Goal: Check status: Check status

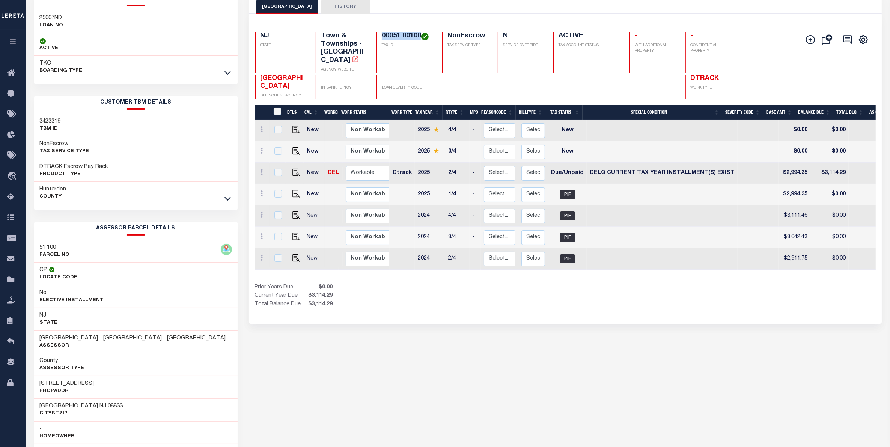
scroll to position [47, 0]
click at [12, 176] on icon "travel_explore" at bounding box center [13, 177] width 12 height 10
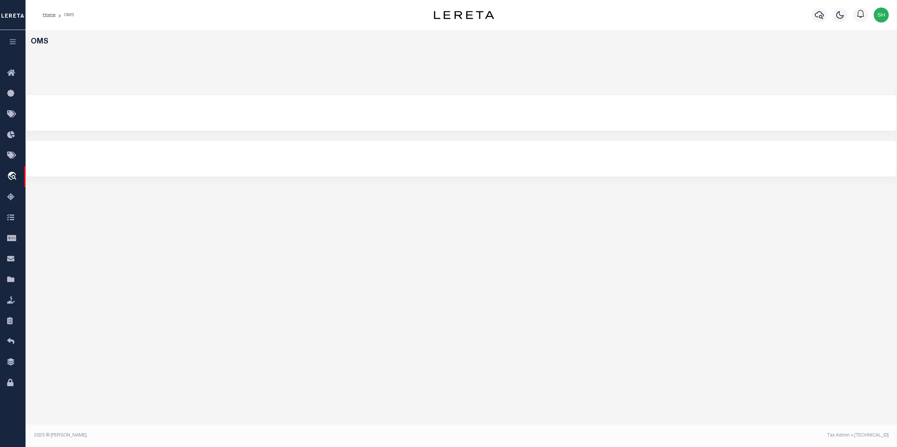
select select "200"
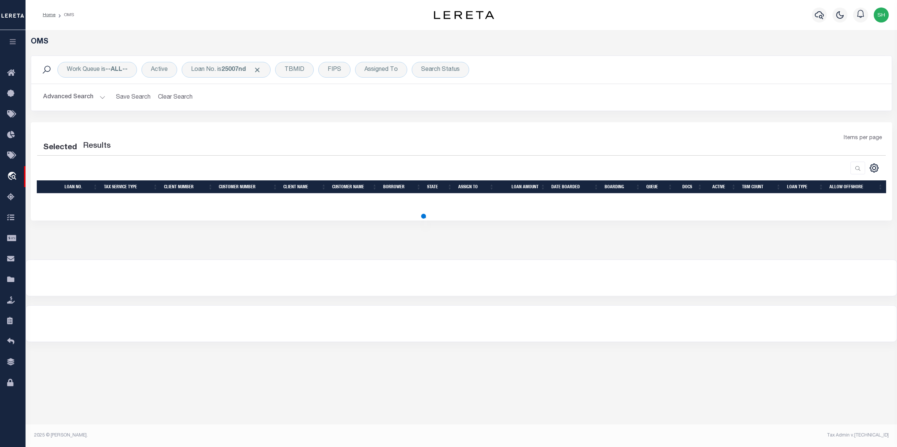
select select "200"
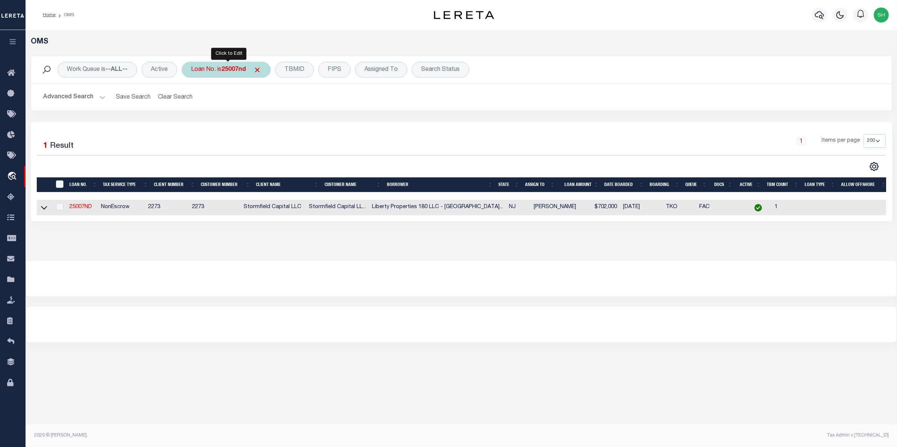
click at [230, 71] on b "25007nd" at bounding box center [233, 70] width 24 height 6
type input "5424755"
click at [289, 119] on input "Apply" at bounding box center [291, 123] width 22 height 12
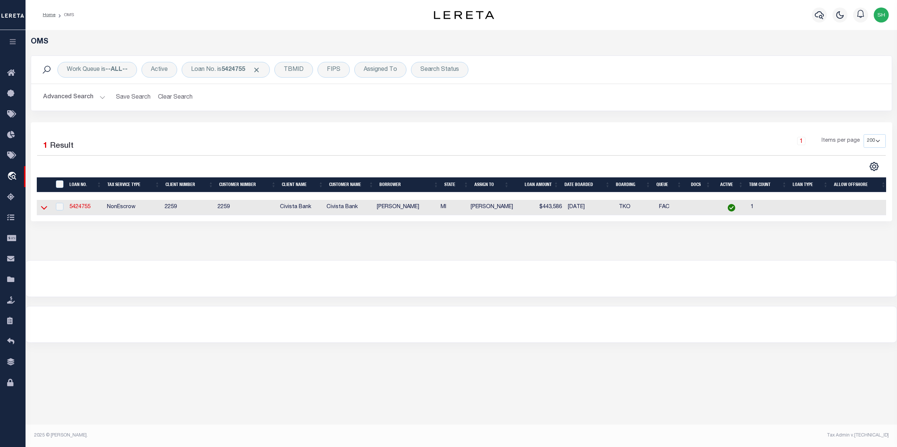
click at [41, 209] on icon at bounding box center [44, 208] width 6 height 8
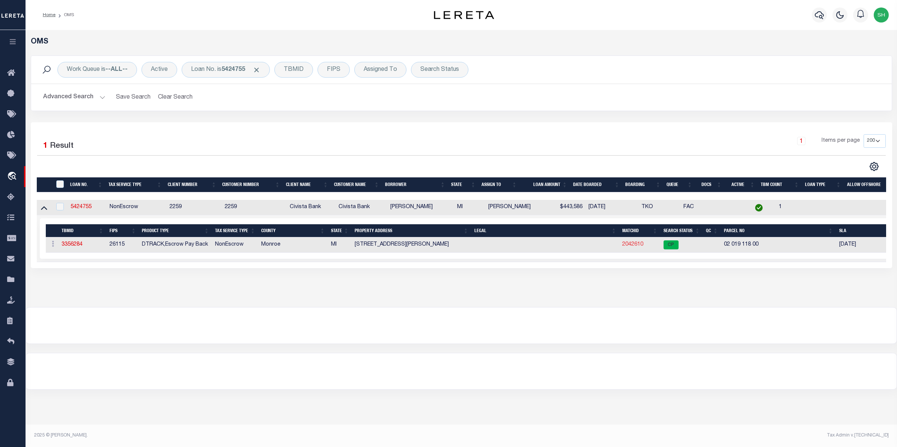
click at [636, 247] on link "2042610" at bounding box center [632, 244] width 21 height 5
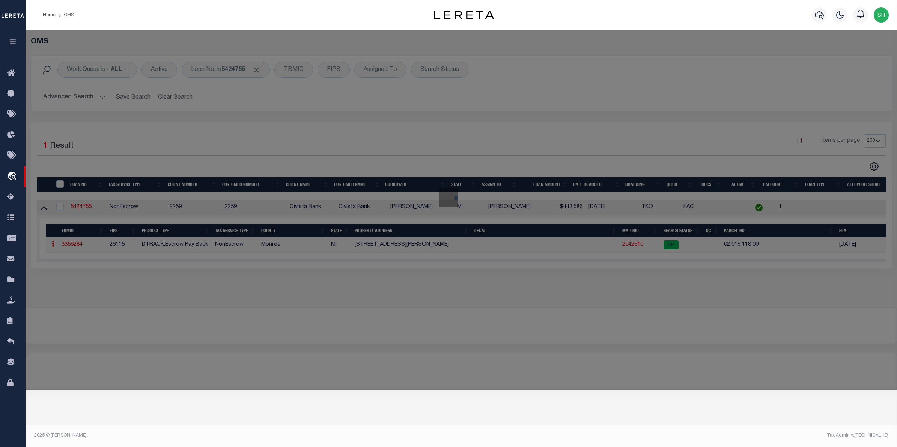
checkbox input "false"
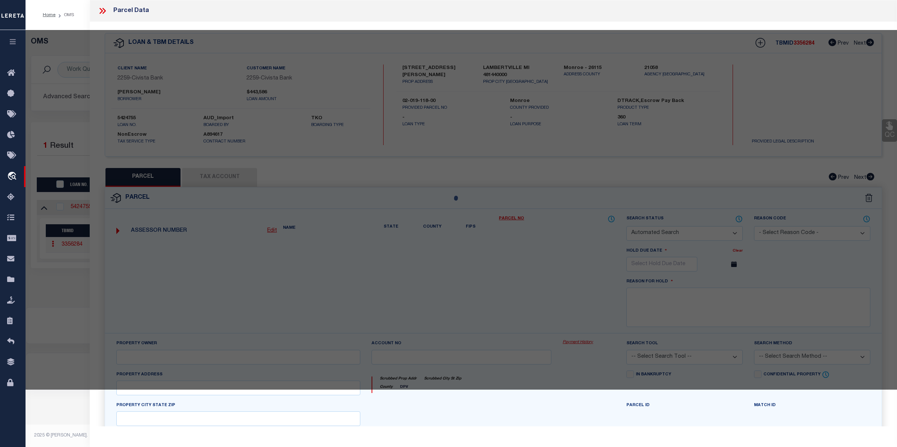
select select "CP"
type input "[PERSON_NAME] & [PERSON_NAME]"
select select
type input "SUMMERFIELD"
checkbox input "false"
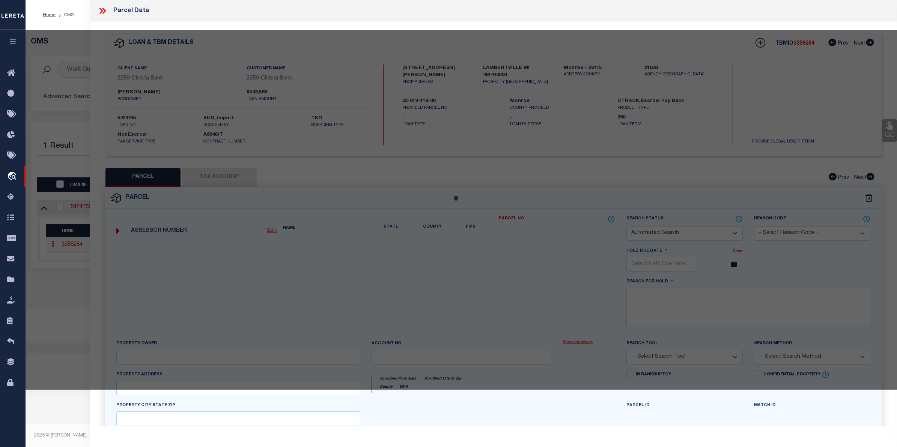
type input "LAMBERTVILLE MI 481440000"
type textarea "SEC 19 T8S R7E 1.689 ACRE COM 554.40 FT N 43D 24M W FR INT OF C/LS OF [PERSON_N…"
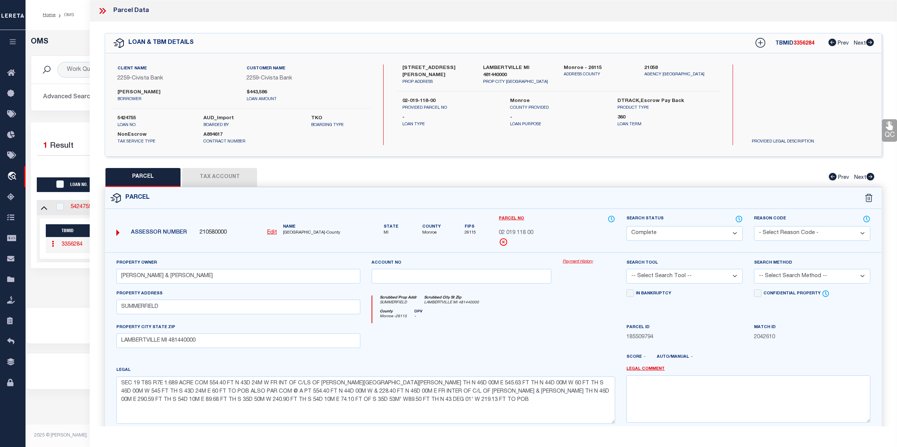
click at [580, 264] on link "Payment History" at bounding box center [588, 262] width 53 height 6
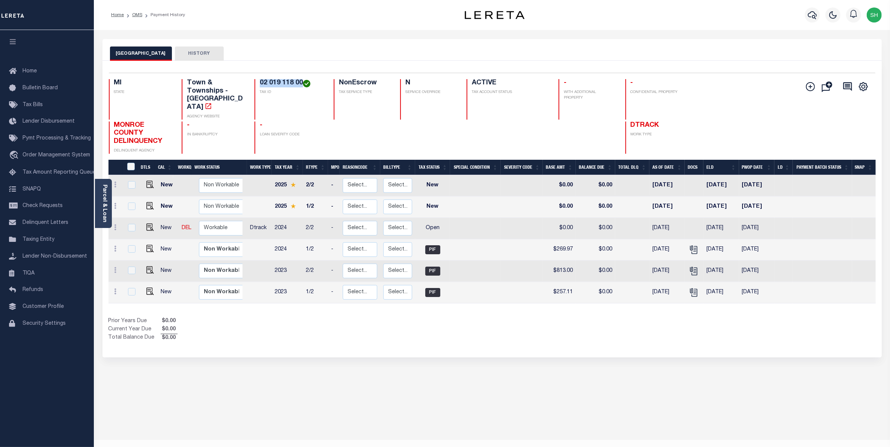
drag, startPoint x: 302, startPoint y: 83, endPoint x: 258, endPoint y: 81, distance: 44.3
click at [258, 81] on div "02 019 118 00 TAX ID" at bounding box center [289, 99] width 70 height 41
copy h4 "02 019 118 00"
click at [105, 197] on link "Parcel & Loan" at bounding box center [104, 204] width 5 height 38
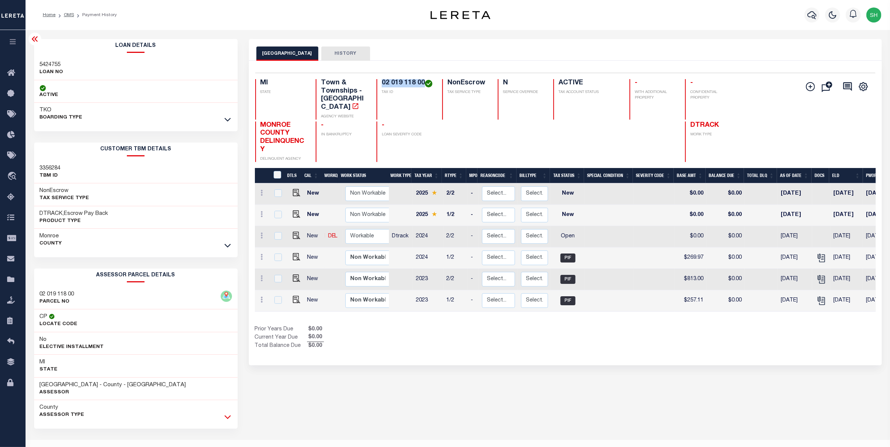
click at [228, 418] on icon at bounding box center [227, 417] width 6 height 8
drag, startPoint x: 105, startPoint y: 430, endPoint x: 39, endPoint y: 428, distance: 66.4
click at [39, 428] on div "8224 SUMMERFIELD RD PropAddr" at bounding box center [135, 434] width 203 height 23
copy h3 "[STREET_ADDRESS][PERSON_NAME]"
click at [304, 233] on td "New" at bounding box center [314, 236] width 21 height 21
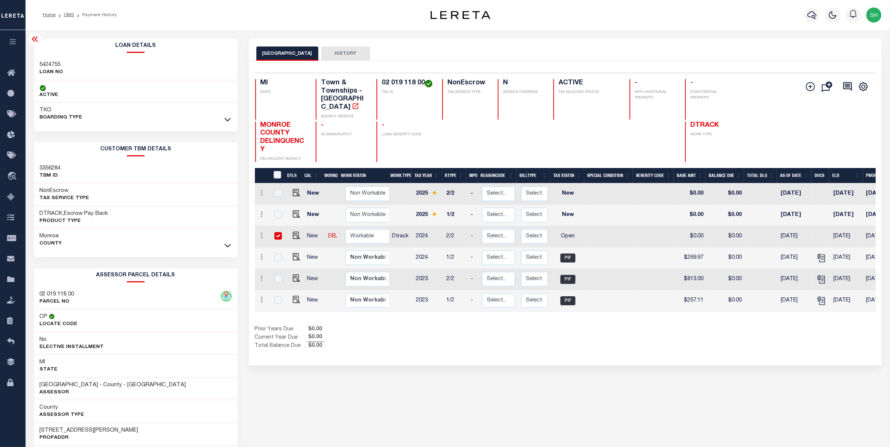
checkbox input "true"
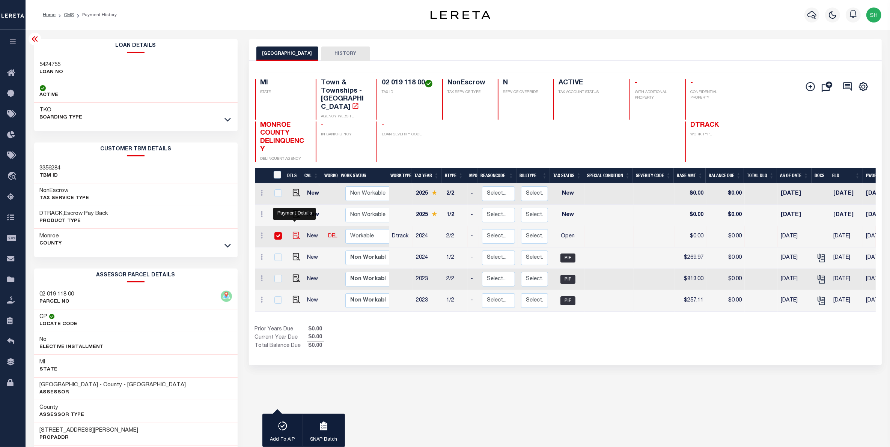
click at [293, 232] on img "" at bounding box center [297, 236] width 8 height 8
checkbox input "false"
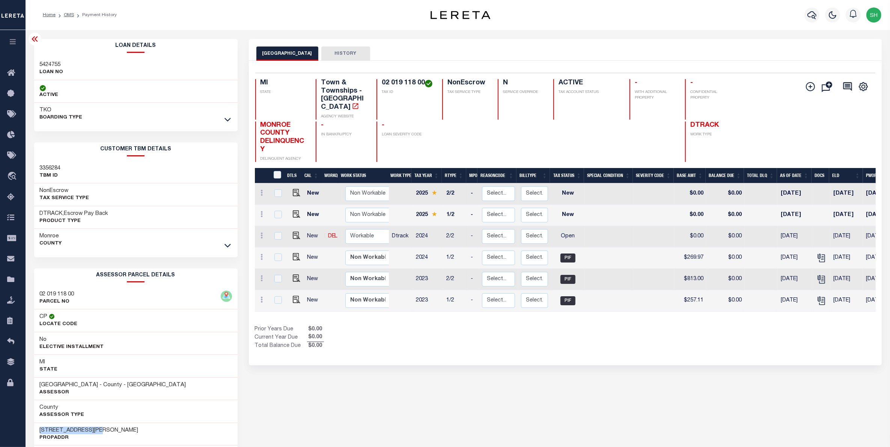
drag, startPoint x: 105, startPoint y: 431, endPoint x: 39, endPoint y: 431, distance: 66.4
click at [39, 431] on div "8224 SUMMERFIELD RD PropAddr" at bounding box center [135, 434] width 203 height 23
copy h3 "[STREET_ADDRESS][PERSON_NAME]"
click at [293, 232] on img "" at bounding box center [297, 236] width 8 height 8
checkbox input "true"
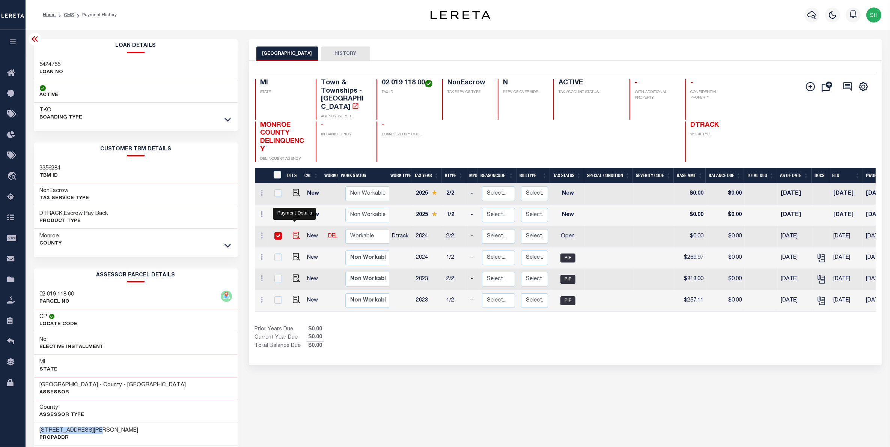
checkbox input "true"
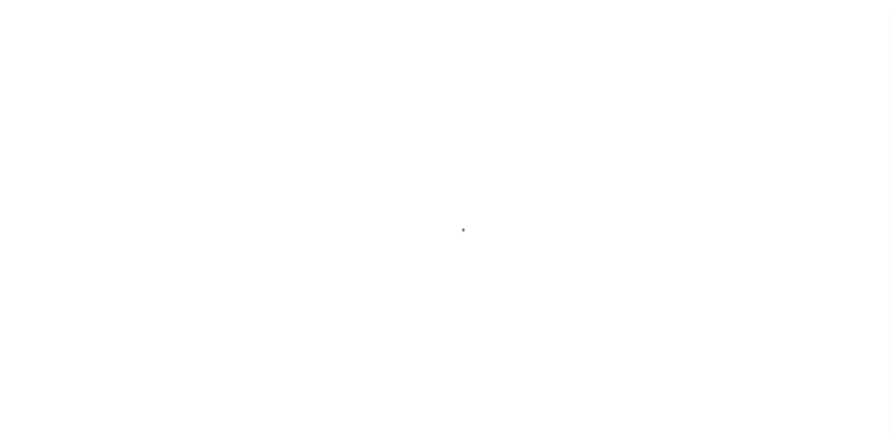
select select "OP2"
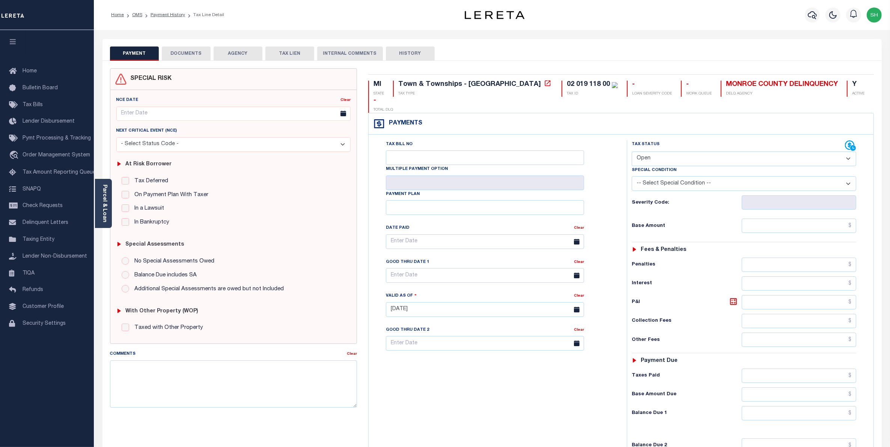
click at [194, 53] on button "DOCUMENTS" at bounding box center [186, 54] width 49 height 14
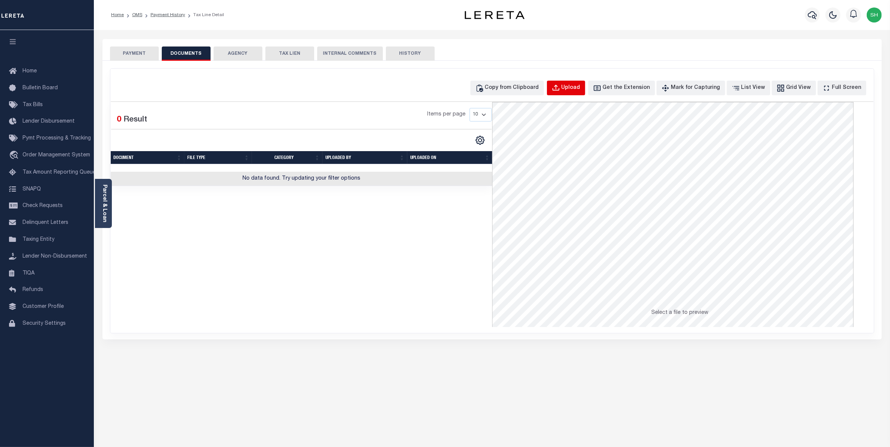
click at [580, 89] on div "Upload" at bounding box center [570, 88] width 19 height 8
select select "POP"
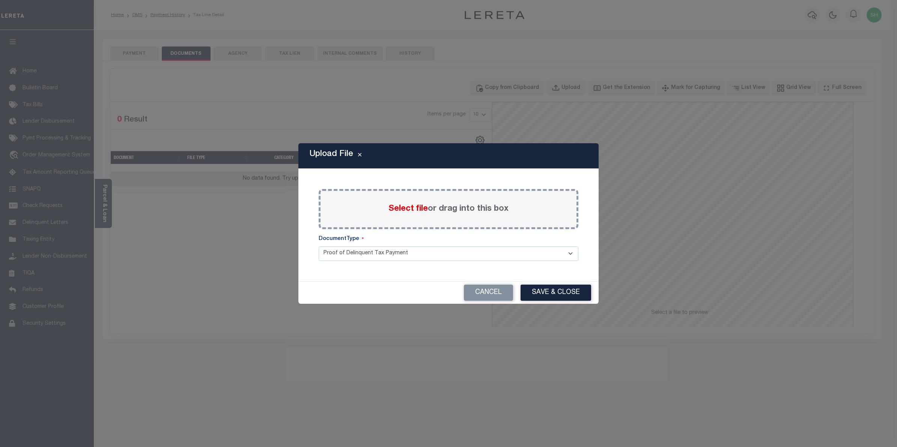
click at [407, 208] on span "Select file" at bounding box center [407, 209] width 39 height 8
click at [0, 0] on input "Select file or drag into this box" at bounding box center [0, 0] width 0 height 0
click at [404, 210] on span "Select file" at bounding box center [407, 209] width 39 height 8
click at [0, 0] on input "Select file or drag into this box" at bounding box center [0, 0] width 0 height 0
click at [575, 288] on button "Save & Close" at bounding box center [555, 293] width 71 height 16
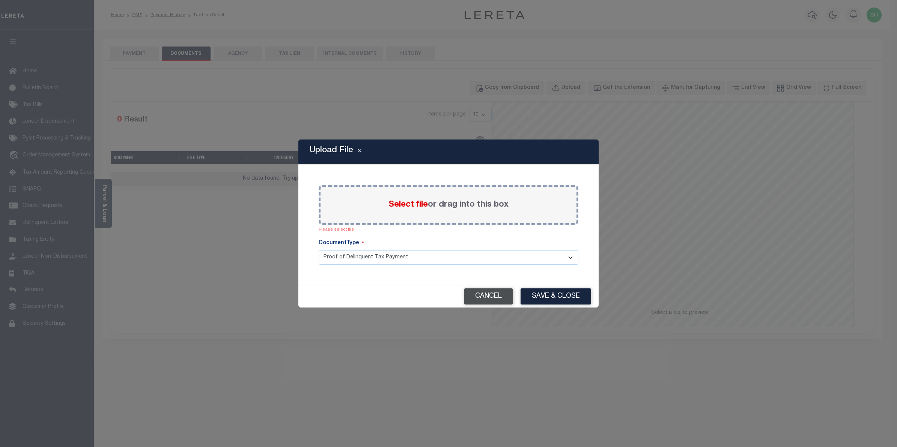
drag, startPoint x: 541, startPoint y: 296, endPoint x: 500, endPoint y: 299, distance: 41.0
click at [500, 299] on div "Cancel Save & Close" at bounding box center [448, 297] width 300 height 22
click at [500, 299] on button "Cancel" at bounding box center [488, 297] width 49 height 16
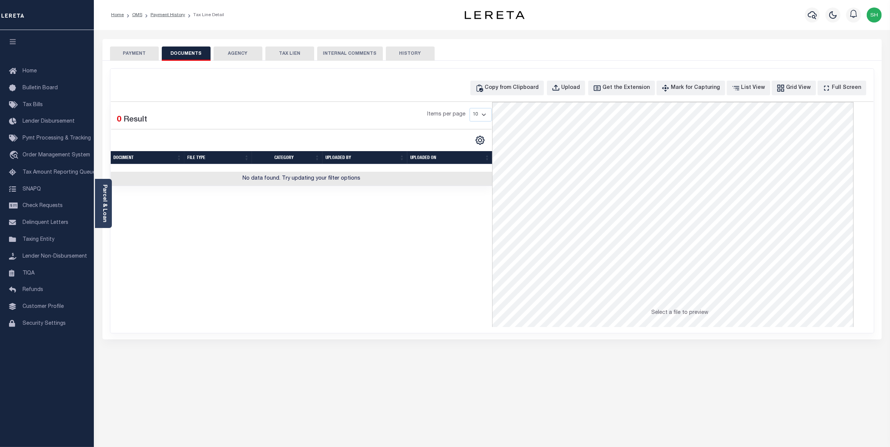
click at [126, 55] on button "PAYMENT" at bounding box center [134, 54] width 49 height 14
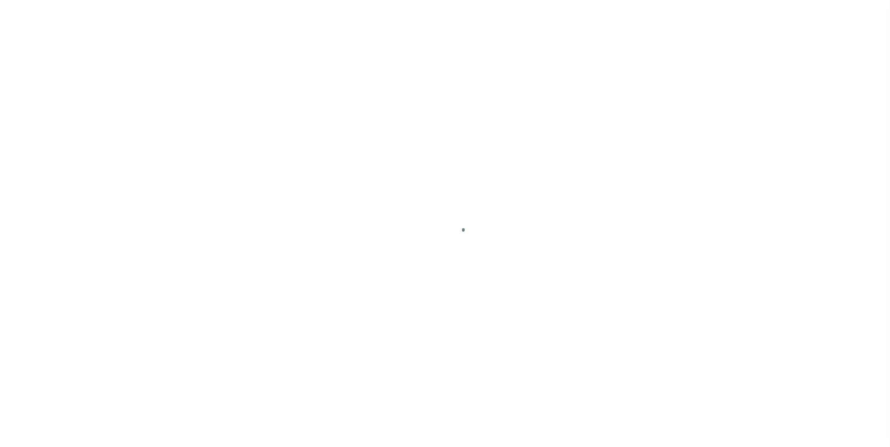
select select "OP2"
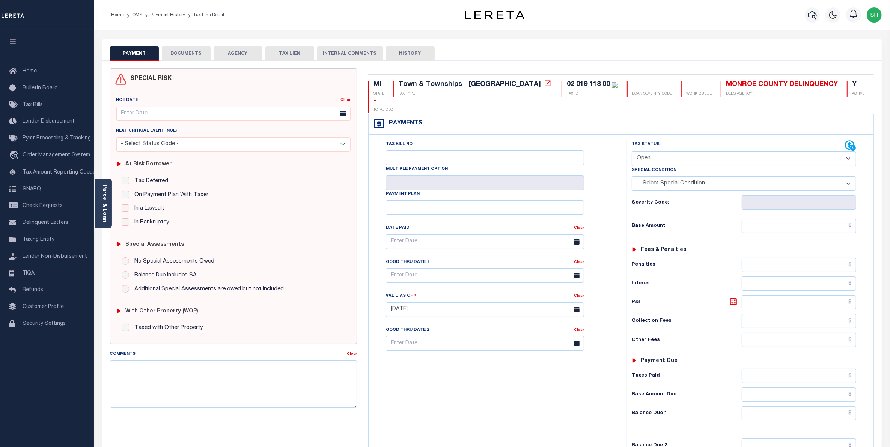
click at [191, 53] on button "DOCUMENTS" at bounding box center [186, 54] width 49 height 14
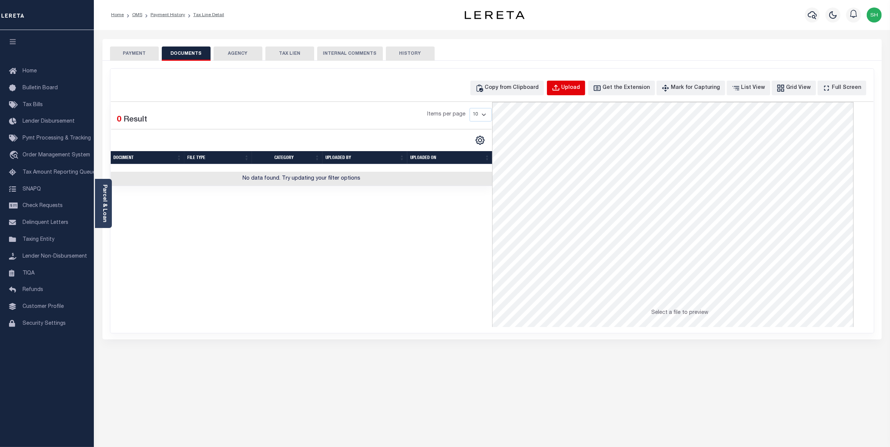
click at [578, 87] on div "Upload" at bounding box center [570, 88] width 19 height 8
select select "POP"
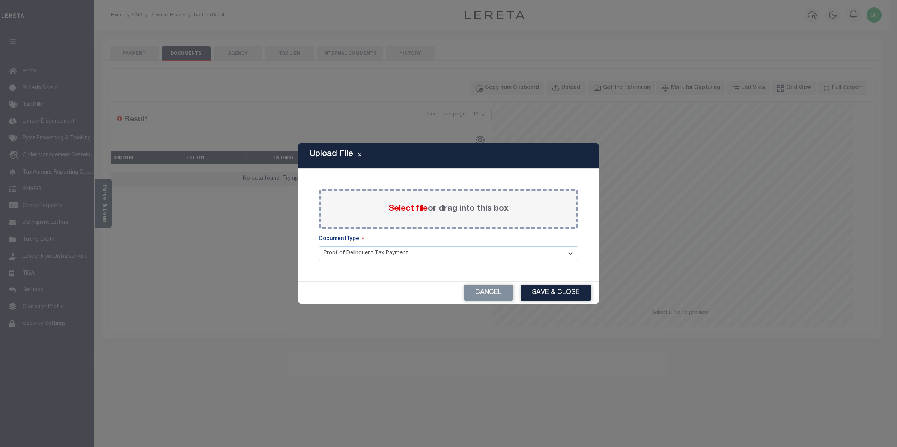
click at [419, 206] on span "Select file" at bounding box center [407, 209] width 39 height 8
click at [0, 0] on input "Select file or drag into this box" at bounding box center [0, 0] width 0 height 0
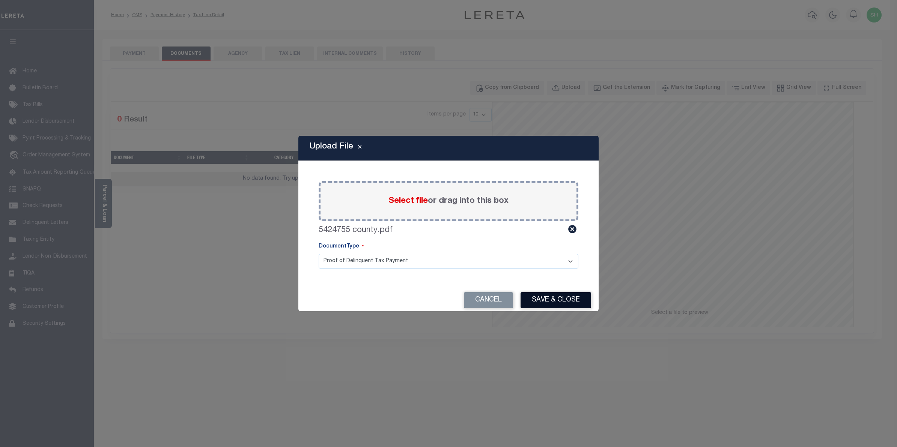
click at [546, 298] on button "Save & Close" at bounding box center [555, 300] width 71 height 16
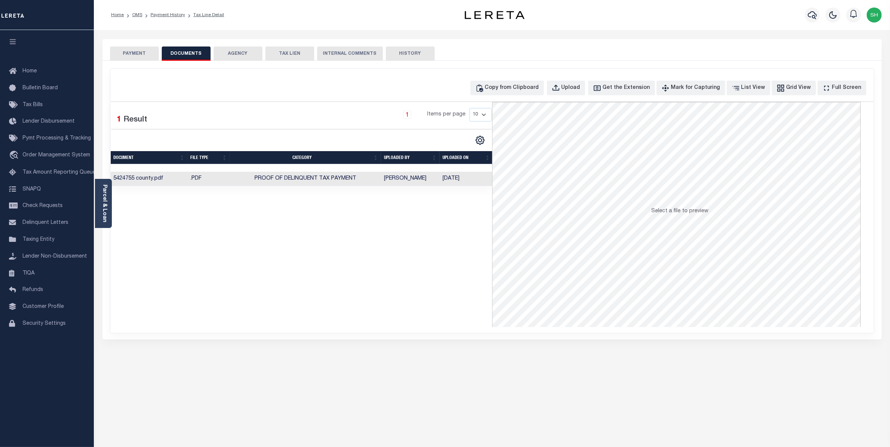
click at [128, 52] on button "PAYMENT" at bounding box center [134, 54] width 49 height 14
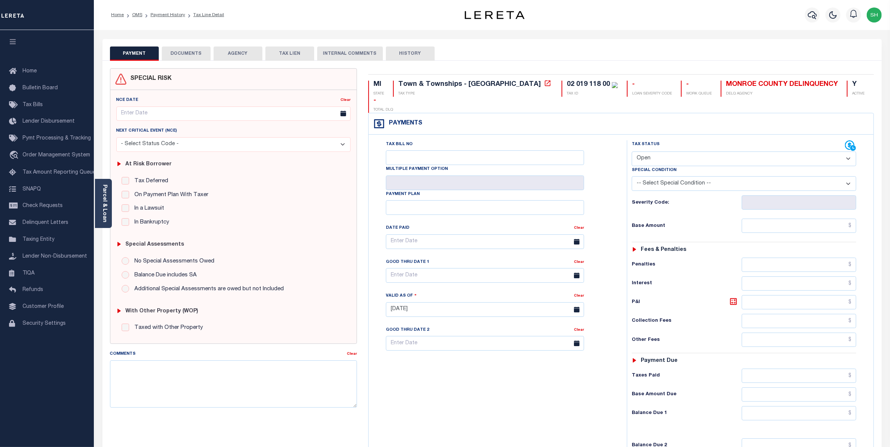
click at [848, 152] on select "- Select Status Code - Open Due/Unpaid Paid Incomplete No Tax Due Internal Refu…" at bounding box center [743, 159] width 225 height 15
select select "PYD"
click at [631, 152] on select "- Select Status Code - Open Due/Unpaid Paid Incomplete No Tax Due Internal Refu…" at bounding box center [743, 159] width 225 height 15
type input "[DATE]"
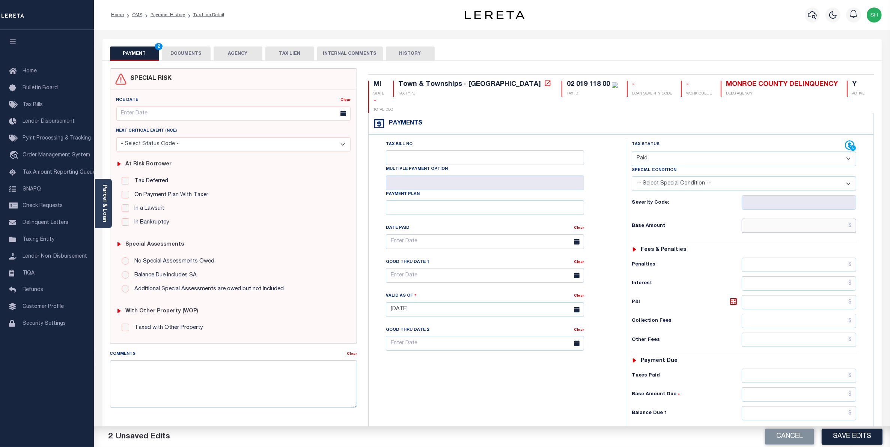
click at [845, 219] on input "text" at bounding box center [798, 226] width 115 height 14
type input "$0.00"
click at [815, 406] on input "text" at bounding box center [798, 413] width 115 height 14
type input "$0.00"
click at [837, 434] on button "Save Edits" at bounding box center [851, 437] width 61 height 16
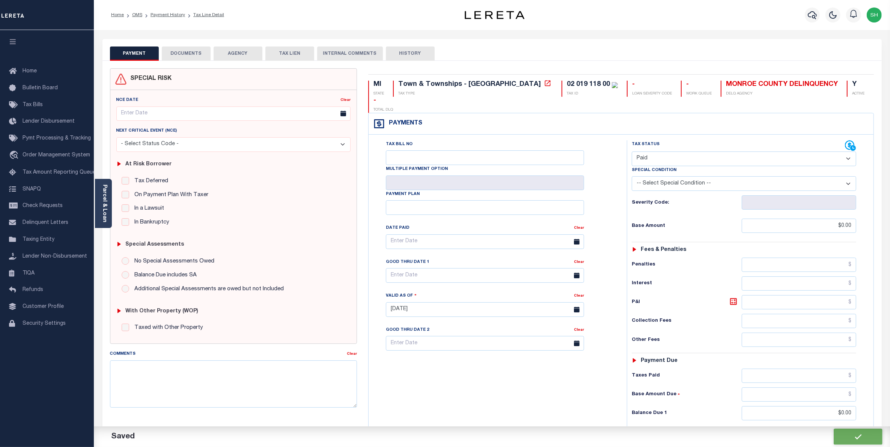
checkbox input "false"
type input "$0"
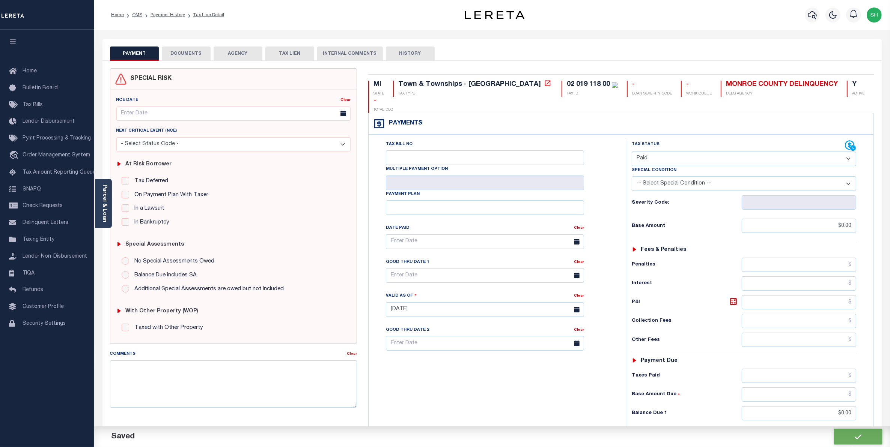
type input "$0"
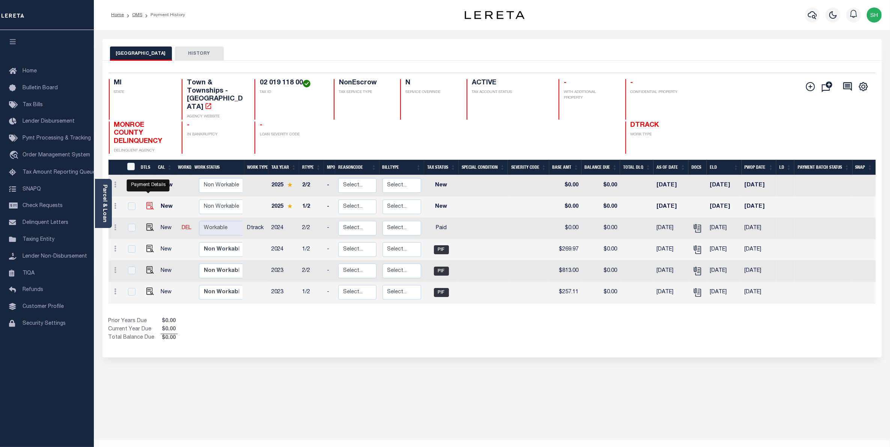
click at [146, 202] on img "" at bounding box center [150, 206] width 8 height 8
checkbox input "true"
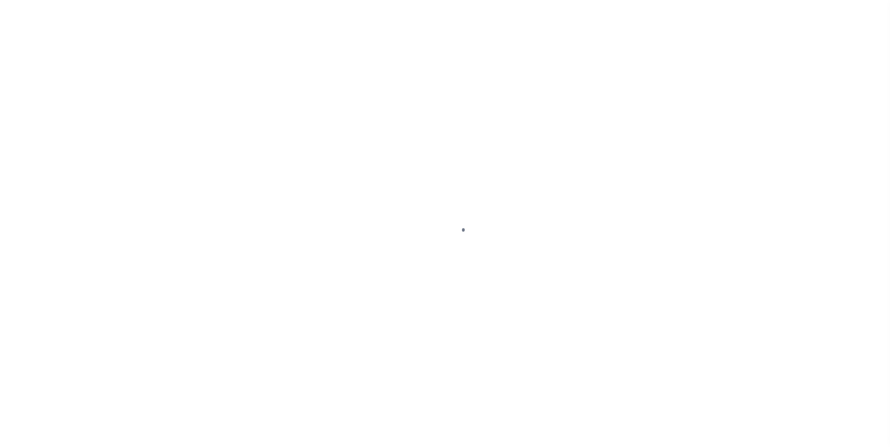
select select "NW2"
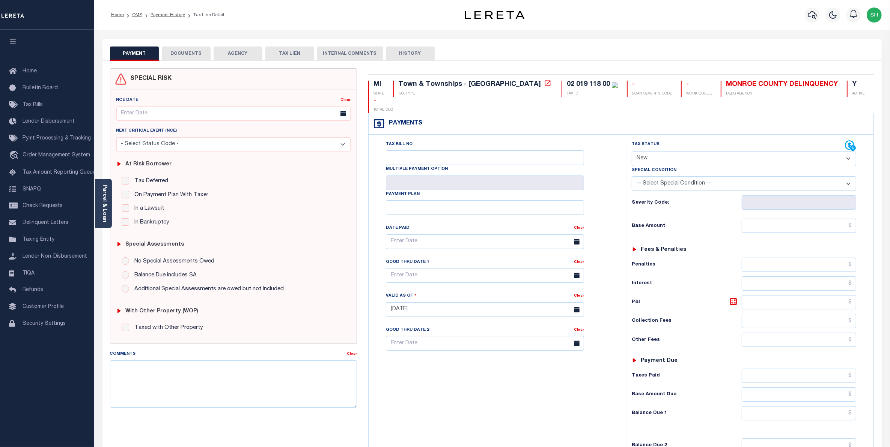
click at [197, 54] on button "DOCUMENTS" at bounding box center [186, 54] width 49 height 14
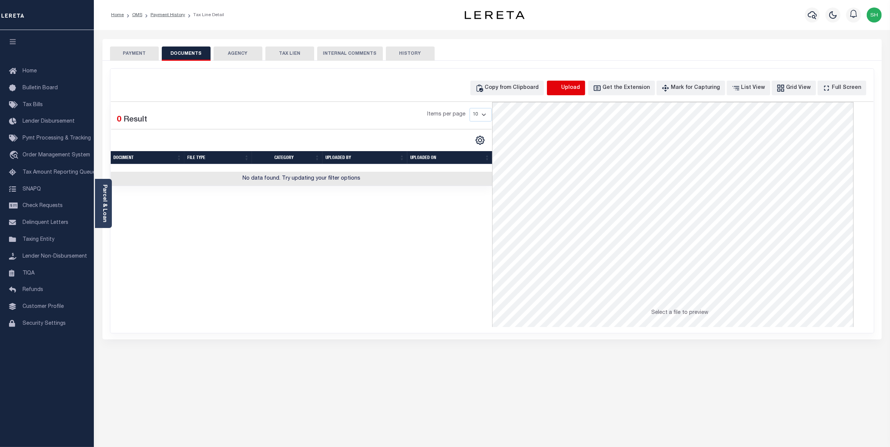
click at [560, 90] on icon "button" at bounding box center [556, 88] width 8 height 8
select select "POP"
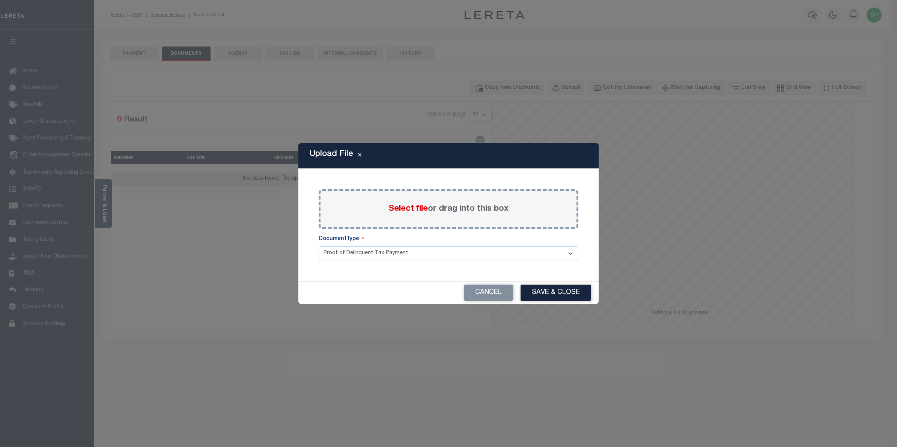
click at [419, 211] on span "Select file" at bounding box center [407, 209] width 39 height 8
click at [0, 0] on input "Select file or drag into this box" at bounding box center [0, 0] width 0 height 0
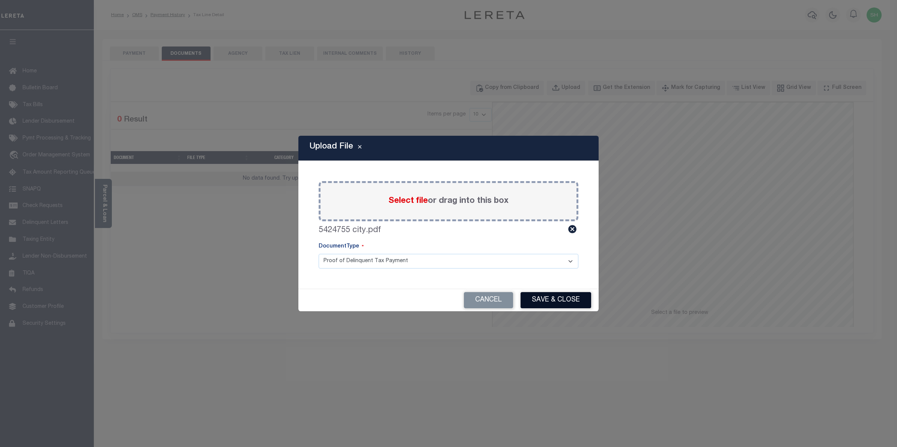
click at [542, 295] on button "Save & Close" at bounding box center [555, 300] width 71 height 16
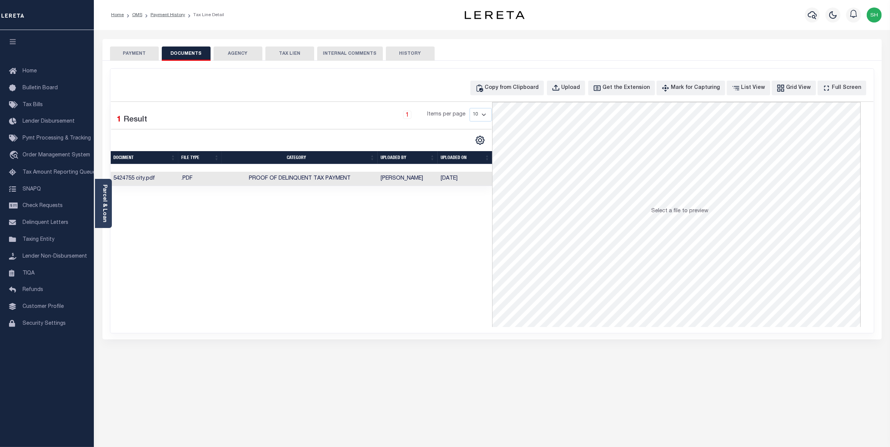
click at [141, 53] on button "PAYMENT" at bounding box center [134, 54] width 49 height 14
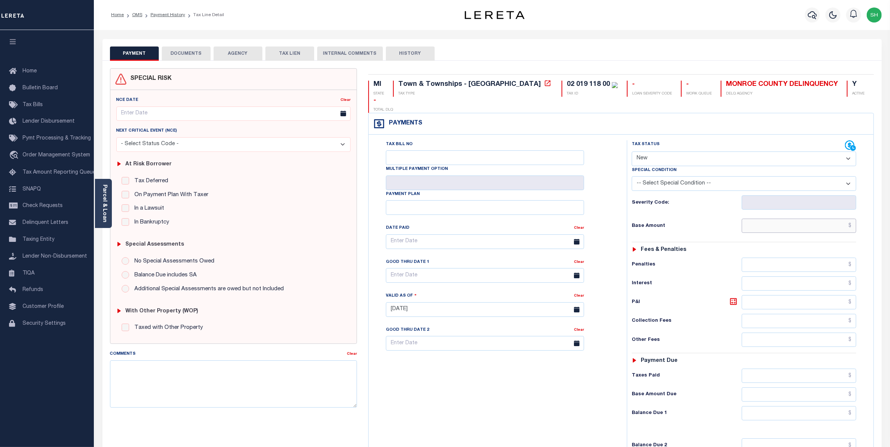
click at [820, 219] on input "text" at bounding box center [798, 226] width 115 height 14
type input "$1,233.06"
type input "09/09/2025"
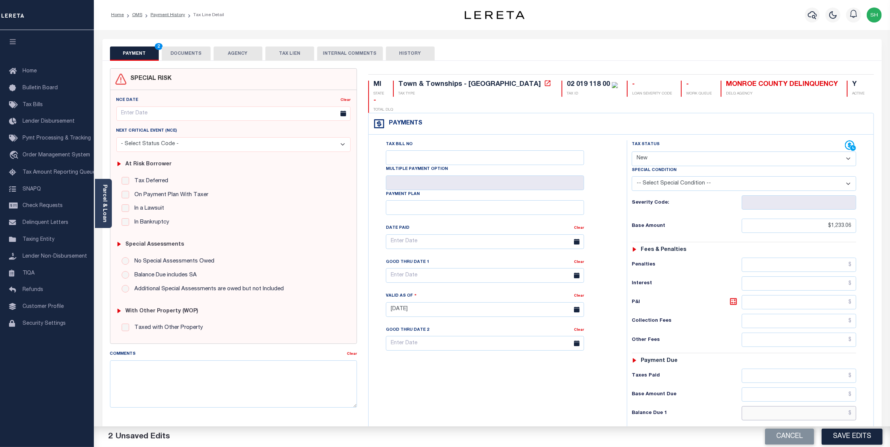
click at [832, 406] on input "text" at bounding box center [798, 413] width 115 height 14
type input "$1,233.06"
click at [839, 440] on button "Save Edits" at bounding box center [851, 437] width 61 height 16
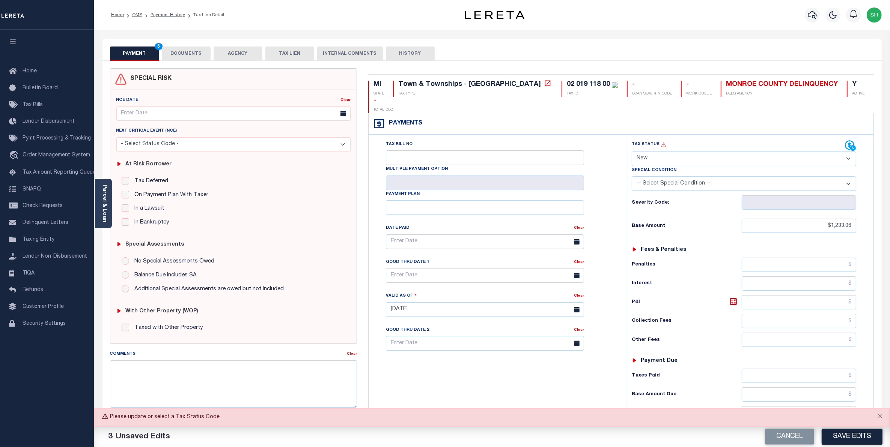
click at [847, 152] on select "- Select Status Code - Open Due/Unpaid Paid Incomplete No Tax Due Internal Refu…" at bounding box center [743, 159] width 225 height 15
select select "OP2"
click at [631, 152] on select "- Select Status Code - Open Due/Unpaid Paid Incomplete No Tax Due Internal Refu…" at bounding box center [743, 159] width 225 height 15
click at [858, 439] on button "Save Edits" at bounding box center [851, 437] width 61 height 16
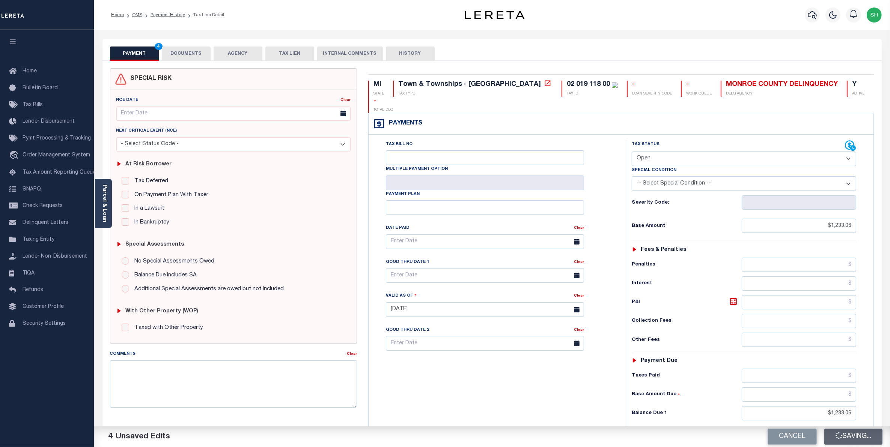
checkbox input "false"
type input "$1,233.06"
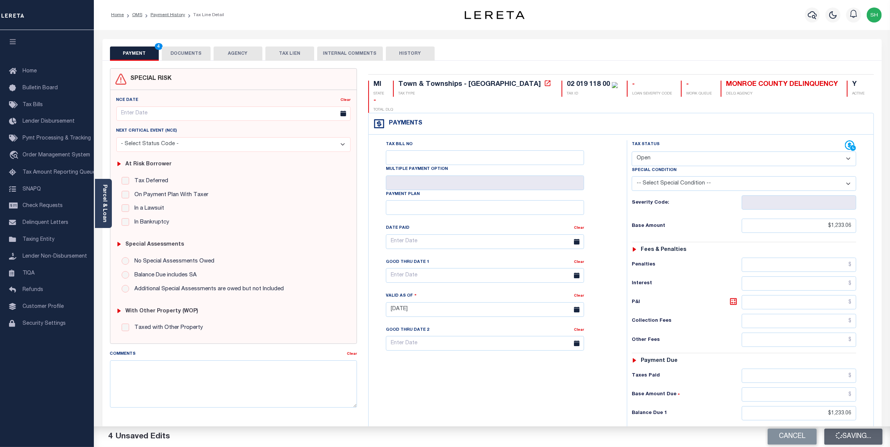
type input "$1,233.06"
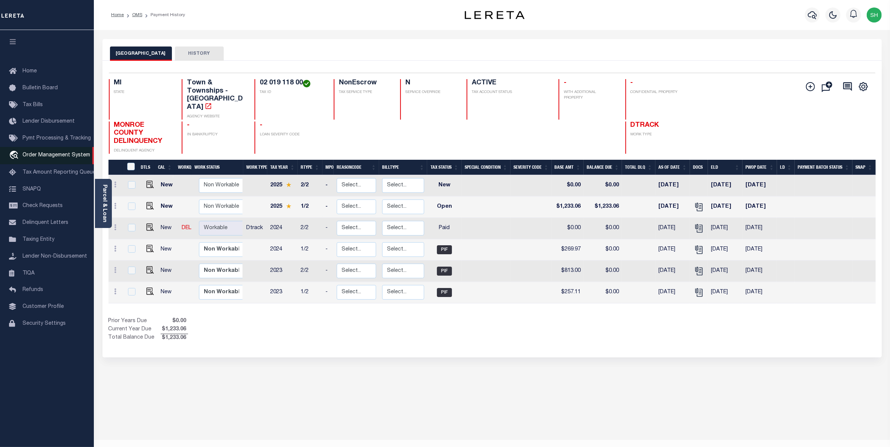
click at [42, 158] on span "Order Management System" at bounding box center [57, 155] width 68 height 5
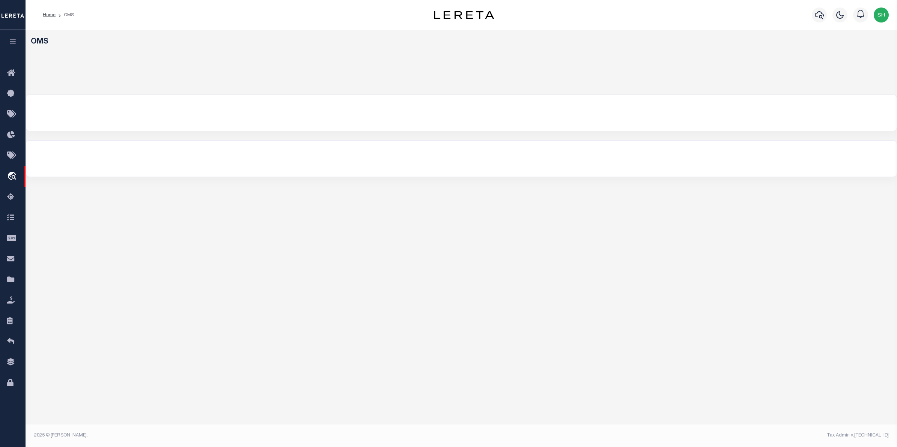
select select "200"
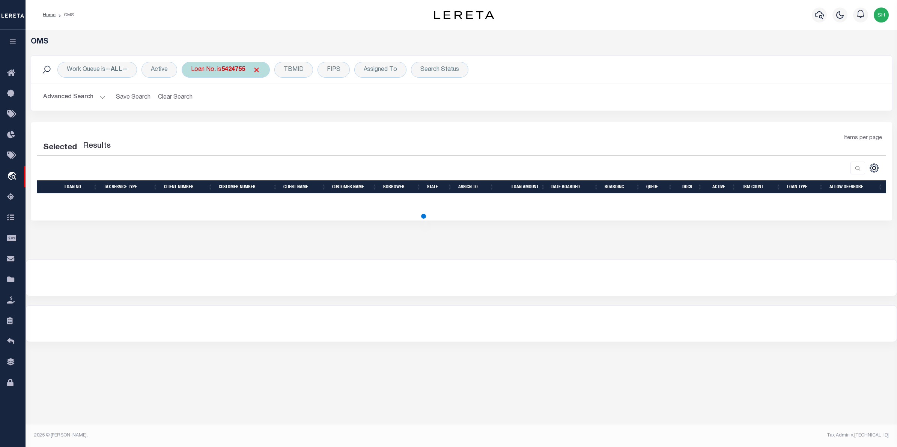
select select "200"
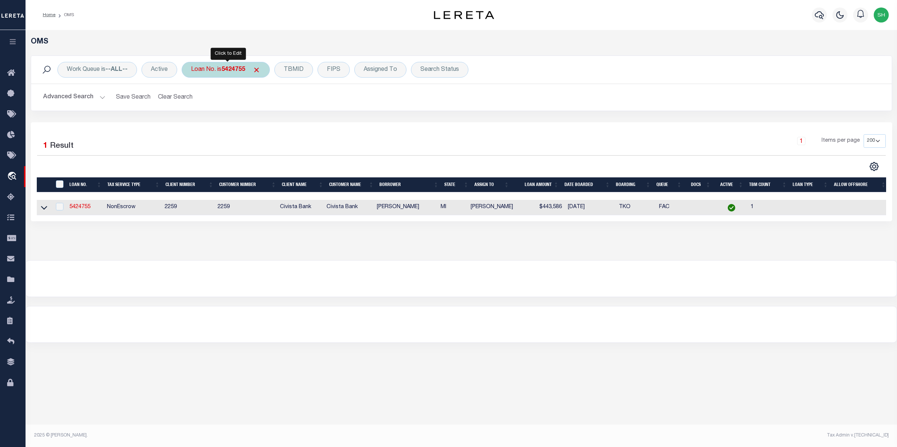
click at [222, 71] on div "Loan No. is 5424755" at bounding box center [226, 70] width 88 height 16
type input "1682211"
click at [290, 121] on input "Apply" at bounding box center [291, 123] width 22 height 12
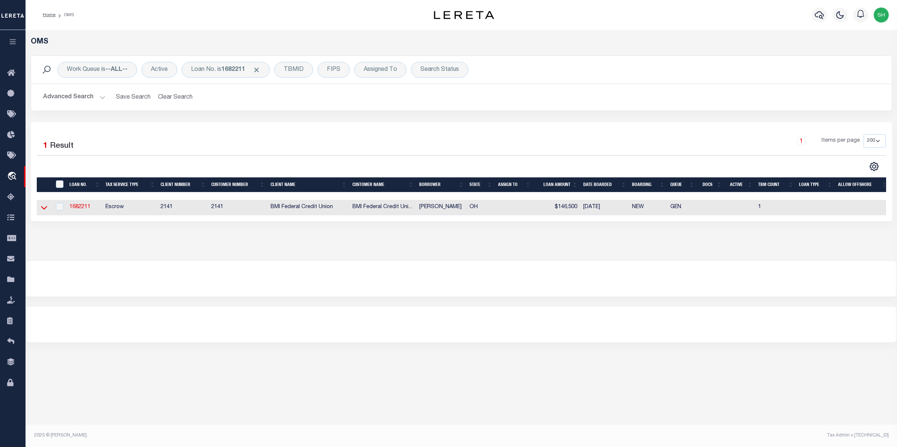
click at [45, 212] on icon at bounding box center [44, 208] width 6 height 8
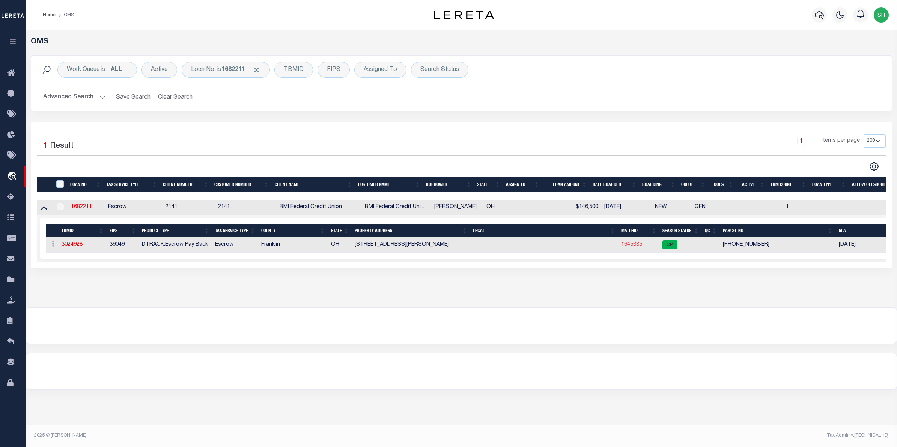
click at [635, 246] on link "1645385" at bounding box center [631, 244] width 21 height 5
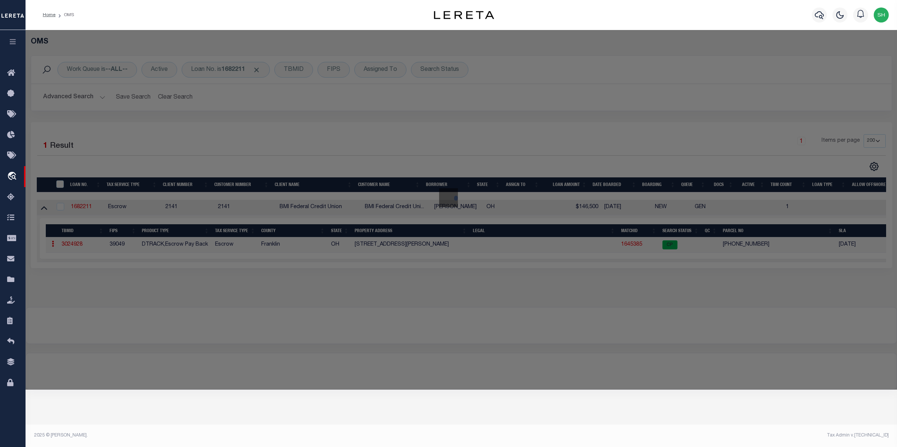
checkbox input "false"
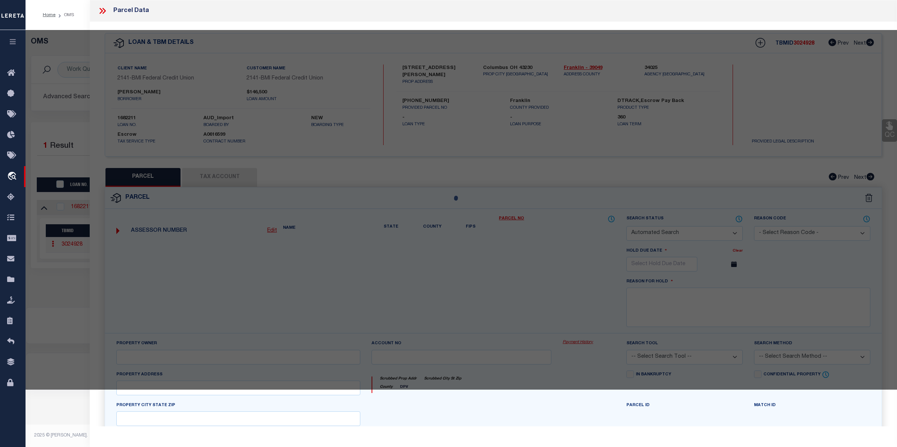
select select "CP"
type input "BACH JAMES D"
type input "234 SHARA PARK PL"
checkbox input "false"
type textarea "[STREET_ADDRESS][PERSON_NAME][PERSON_NAME]"
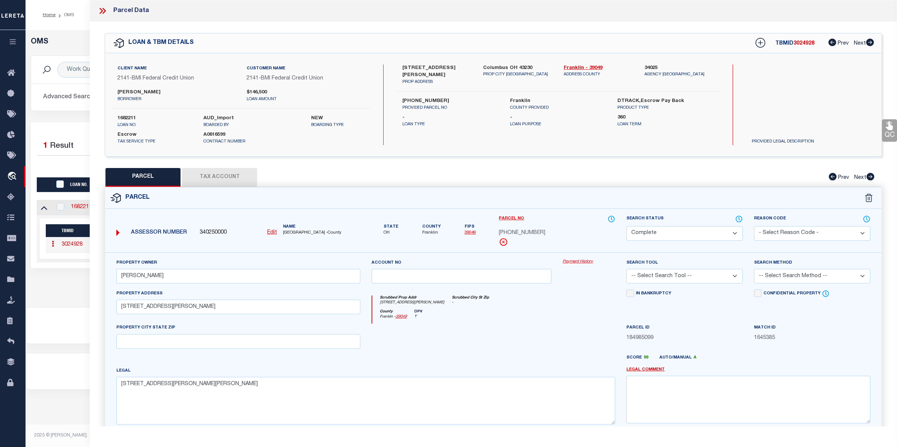
click at [582, 264] on link "Payment History" at bounding box center [588, 262] width 53 height 6
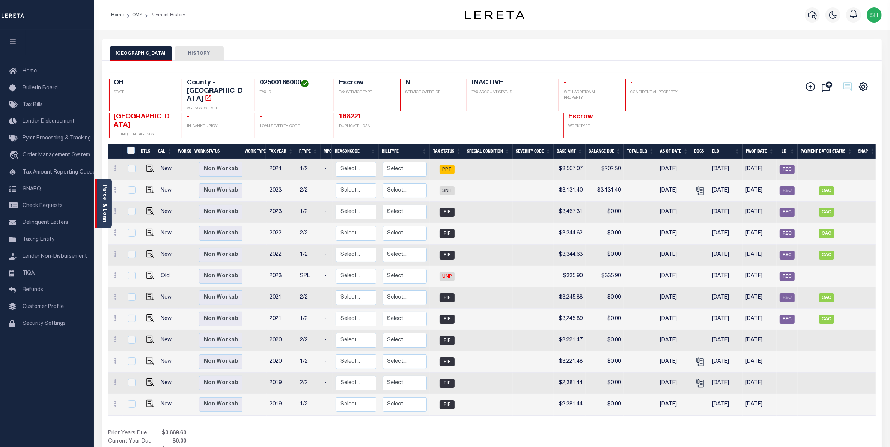
click at [107, 205] on link "Parcel & Loan" at bounding box center [104, 204] width 5 height 38
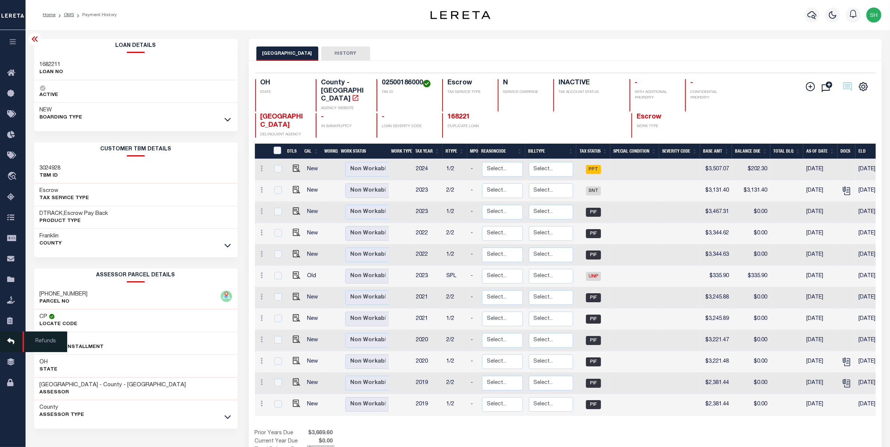
click at [14, 347] on icon at bounding box center [13, 341] width 12 height 9
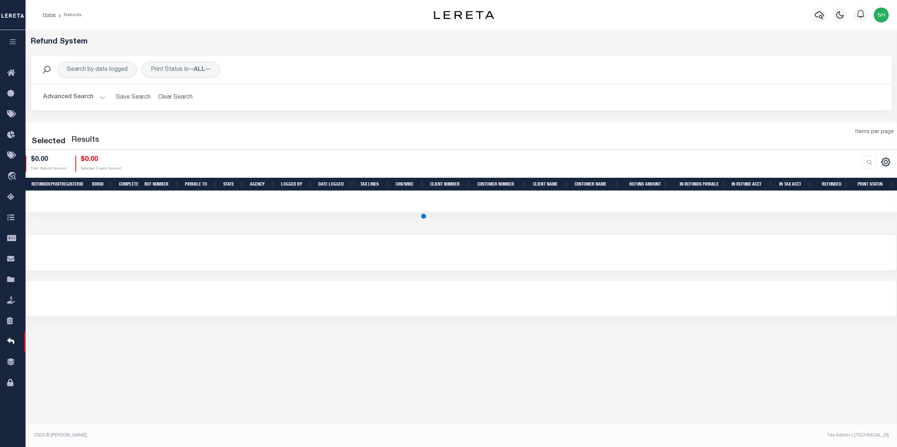
click at [81, 97] on button "Advanced Search" at bounding box center [74, 97] width 62 height 15
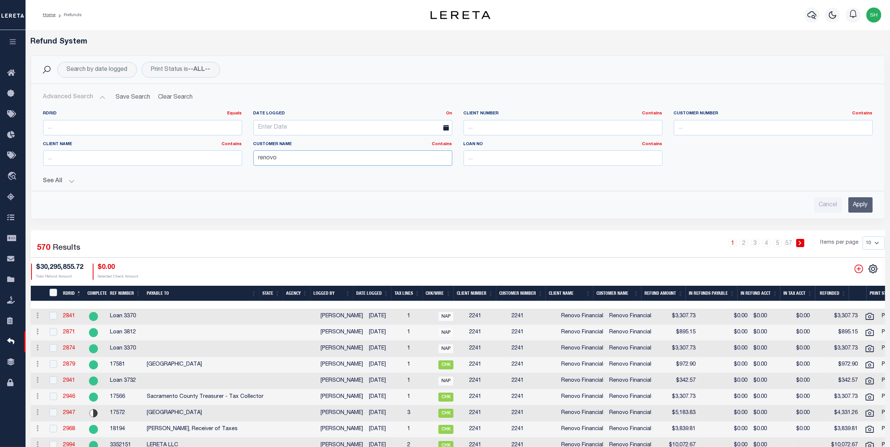
drag, startPoint x: 324, startPoint y: 160, endPoint x: 241, endPoint y: 157, distance: 82.6
click at [241, 157] on div "RDRID Equals Equals Is Not Equal To Is Greater Than Is Less Than Date Logged On…" at bounding box center [458, 141] width 840 height 61
type input "BMI"
click at [858, 204] on input "Apply" at bounding box center [860, 204] width 24 height 15
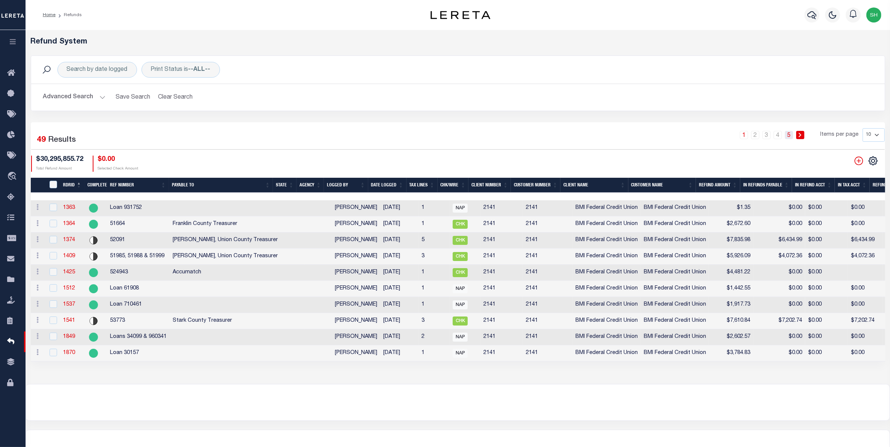
click at [789, 136] on link "5" at bounding box center [788, 135] width 8 height 8
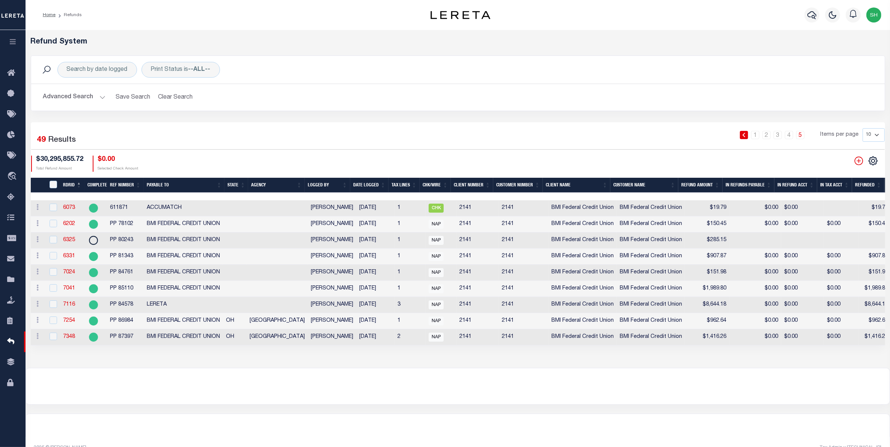
click at [376, 186] on th "Date Logged" at bounding box center [369, 185] width 38 height 15
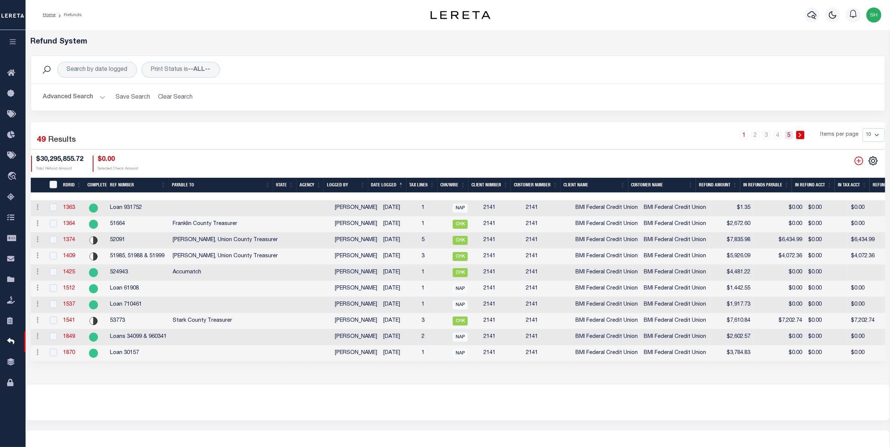
click at [792, 136] on link "5" at bounding box center [788, 135] width 8 height 8
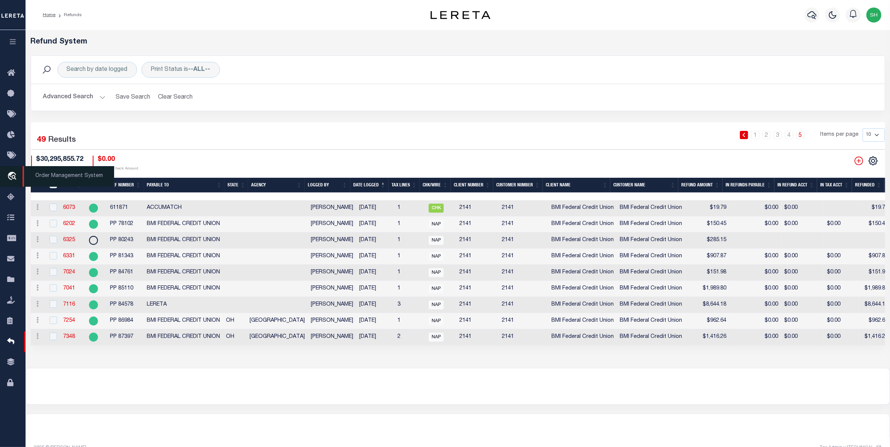
click at [14, 179] on icon "travel_explore" at bounding box center [13, 177] width 12 height 10
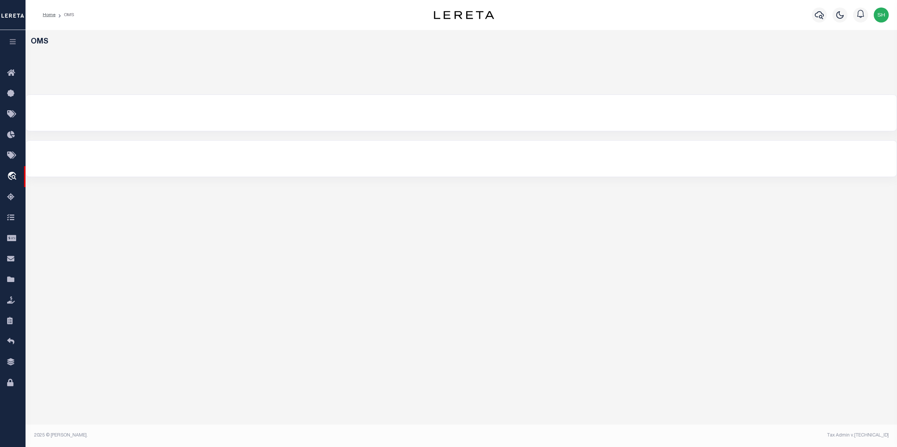
select select "200"
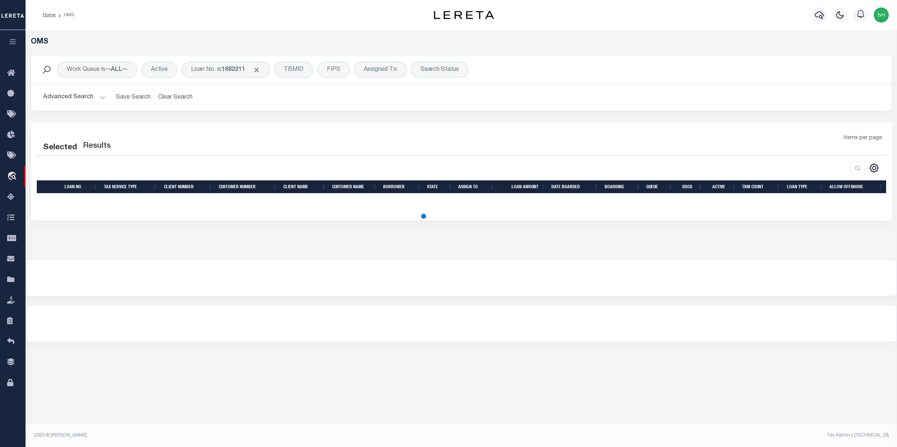
select select "200"
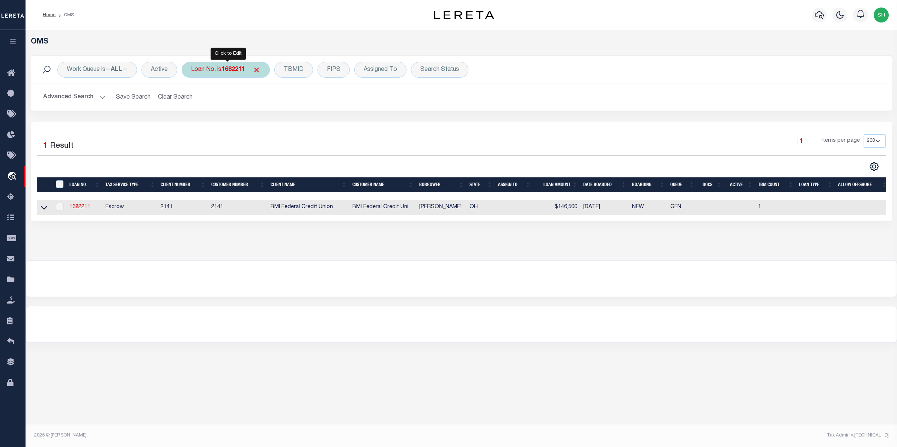
click at [218, 72] on div "Loan No. is 1682211" at bounding box center [226, 70] width 88 height 16
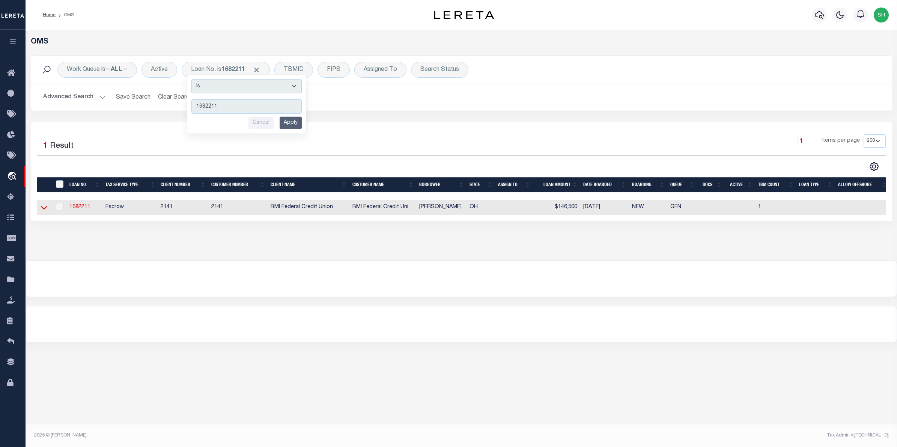
click at [44, 209] on icon at bounding box center [44, 208] width 6 height 8
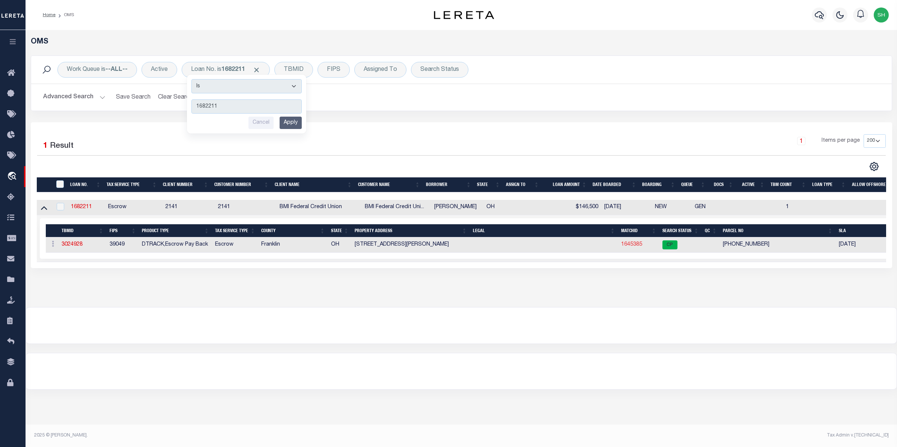
click at [629, 247] on link "1645385" at bounding box center [631, 244] width 21 height 5
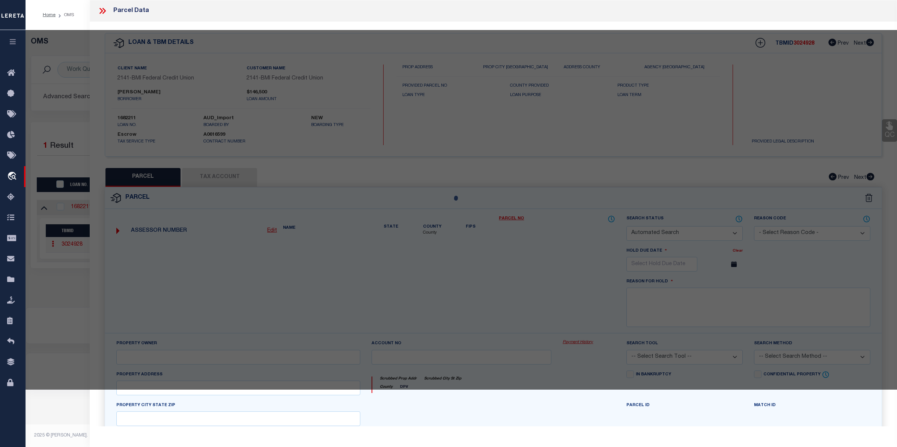
checkbox input "false"
select select "CP"
type input "BACH JAMES D"
type input "234 SHARA PARK PL"
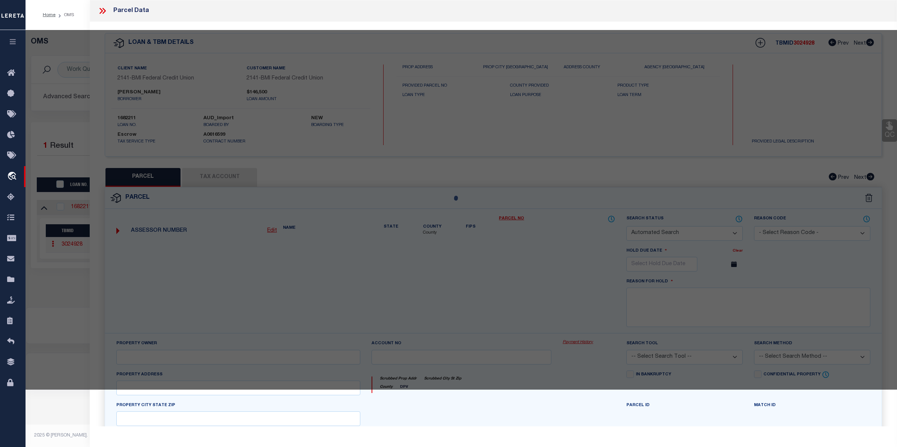
checkbox input "false"
type textarea "234 SHARA PARK PL ZUBROD HTS 10"
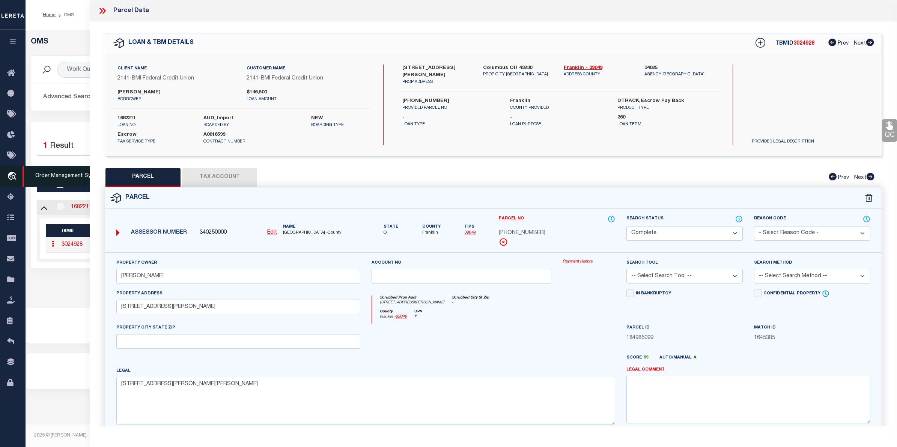
click at [14, 171] on link "travel_explore Order Management System" at bounding box center [13, 176] width 26 height 21
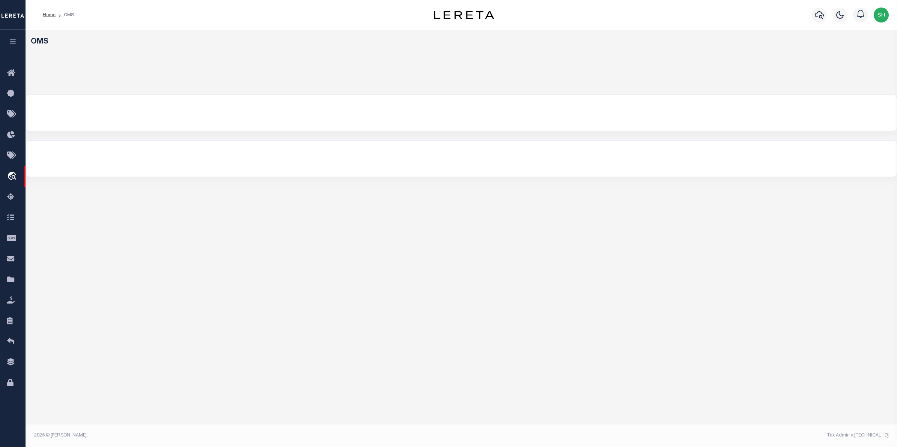
select select "200"
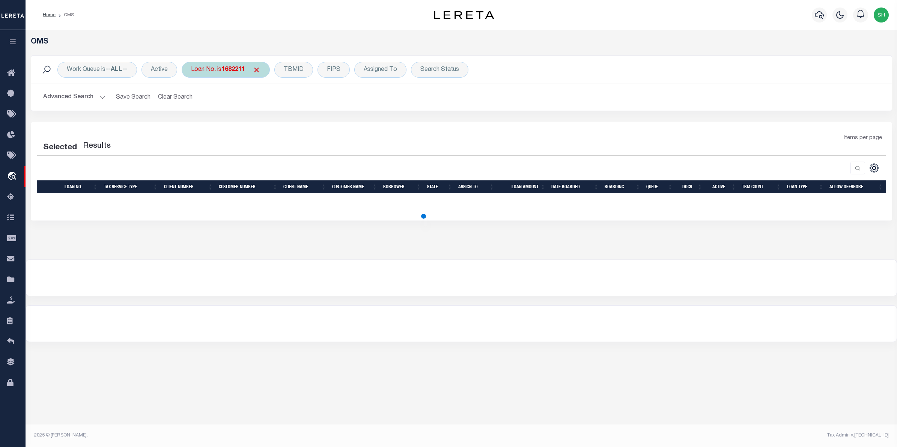
select select "200"
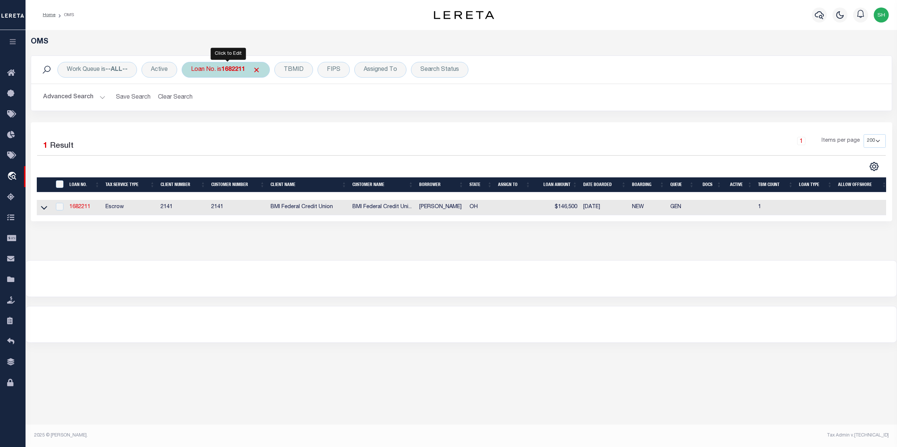
click at [244, 74] on div "Loan No. is 1682211" at bounding box center [226, 70] width 88 height 16
type input "10343"
click at [292, 126] on input "Apply" at bounding box center [291, 123] width 22 height 12
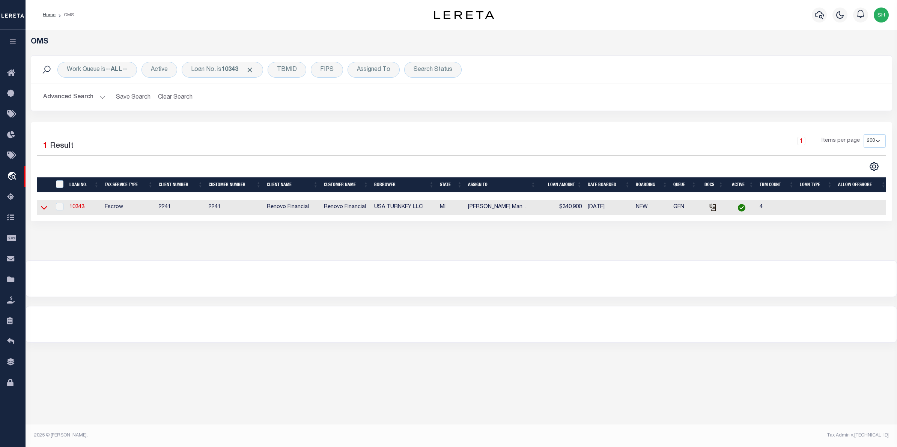
click at [44, 211] on icon at bounding box center [44, 208] width 6 height 8
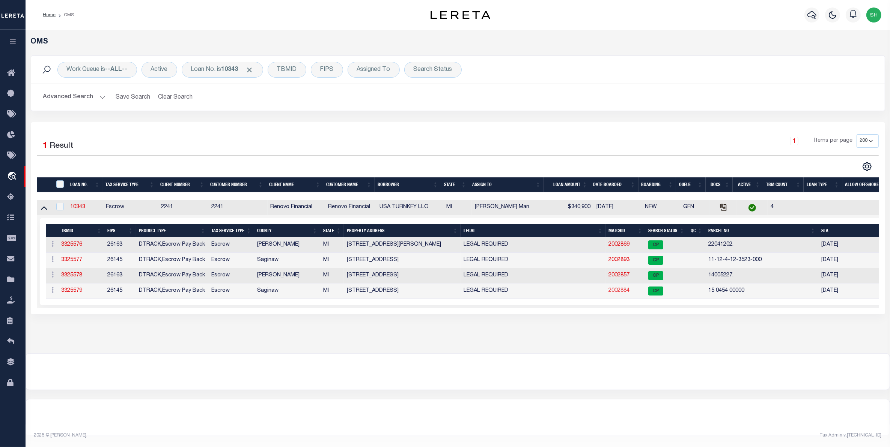
click at [611, 293] on link "2002884" at bounding box center [618, 290] width 21 height 5
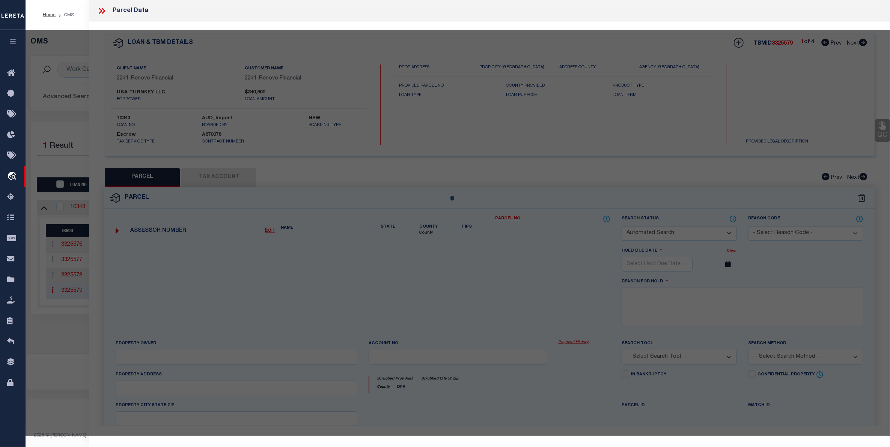
checkbox input "false"
select select "CP"
type input "USA TURNKEY LLC"
select select "AGW"
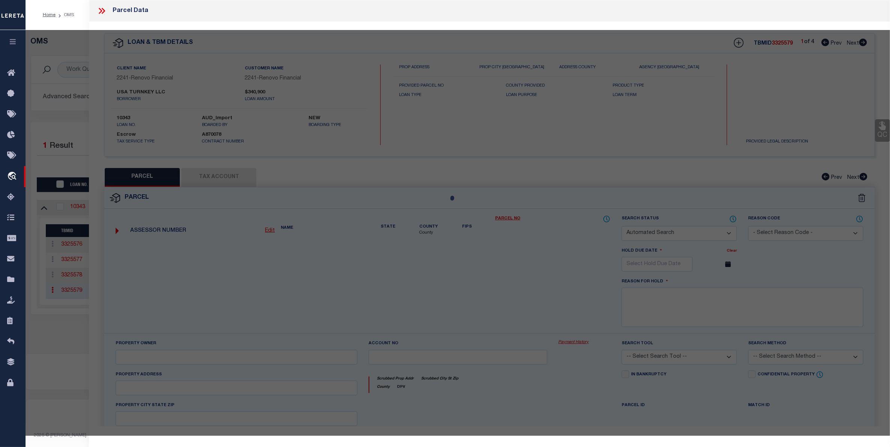
select select
type input "[STREET_ADDRESS]"
checkbox input "false"
type input "SAGINAW, MI, 48602"
type textarea "LOT 11,EXC.[PERSON_NAME].5 FT.,BLK.203, CITY OF [GEOGRAPHIC_DATA] IN DIVISION N…"
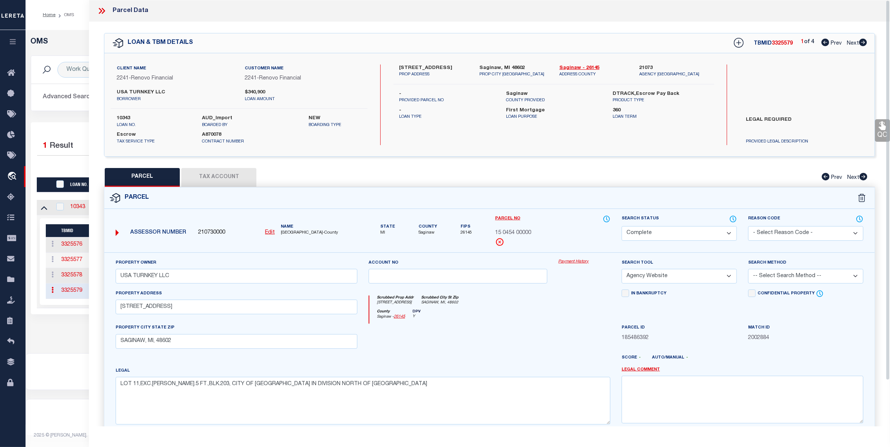
click at [587, 263] on link "Payment History" at bounding box center [584, 262] width 52 height 6
